Goal: Check status

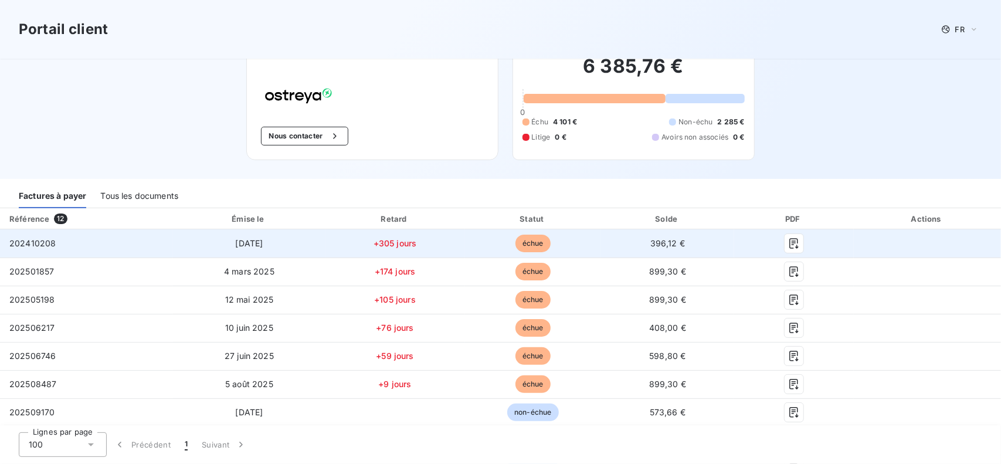
scroll to position [59, 0]
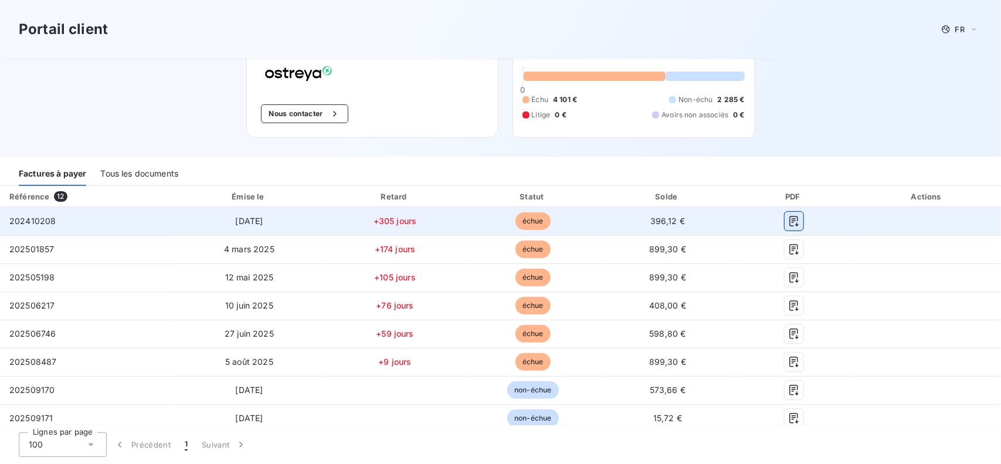
click at [788, 215] on icon "button" at bounding box center [794, 221] width 12 height 12
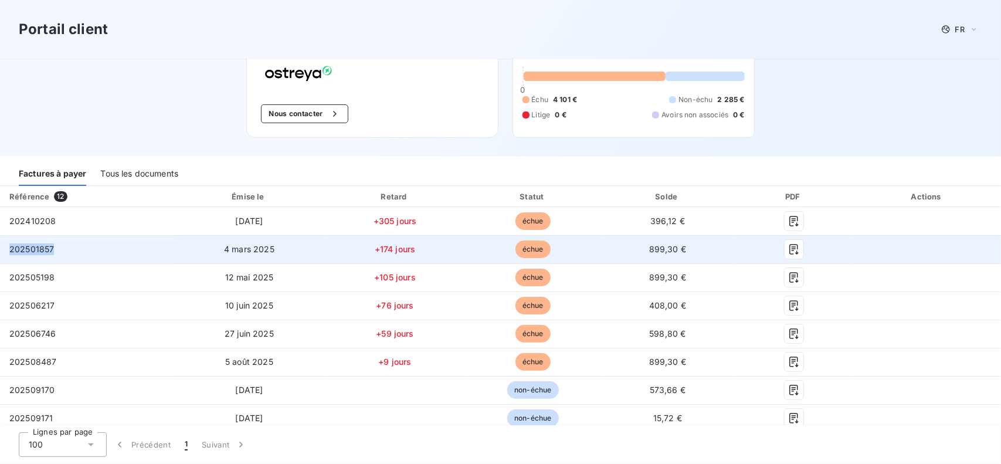
copy span "202501857"
drag, startPoint x: 9, startPoint y: 249, endPoint x: 54, endPoint y: 246, distance: 44.7
click at [54, 246] on td "202501857" at bounding box center [86, 249] width 173 height 28
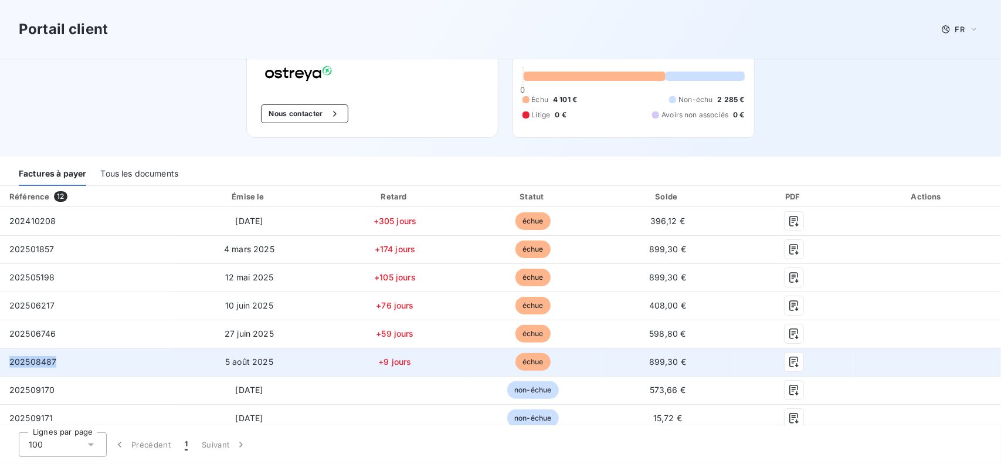
drag, startPoint x: 3, startPoint y: 363, endPoint x: 68, endPoint y: 365, distance: 65.1
click at [68, 365] on td "202508487" at bounding box center [86, 362] width 173 height 28
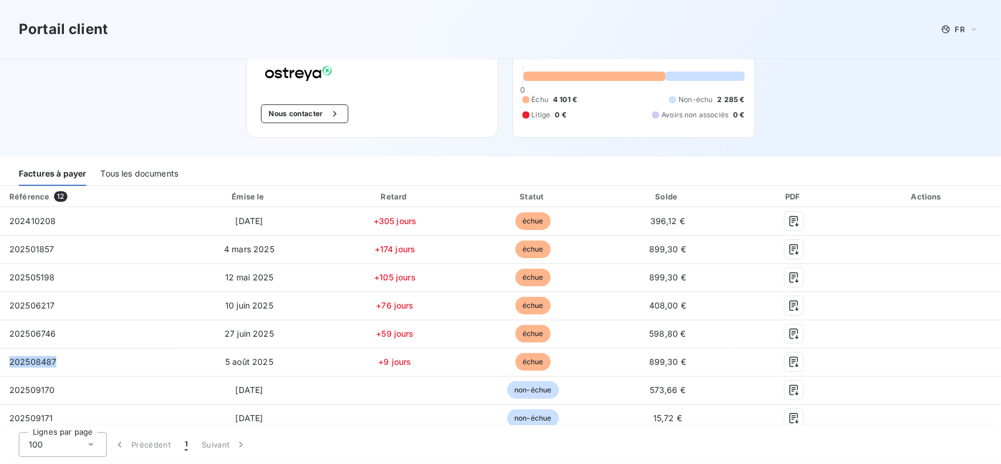
copy span "202508487"
